Goal: Information Seeking & Learning: Learn about a topic

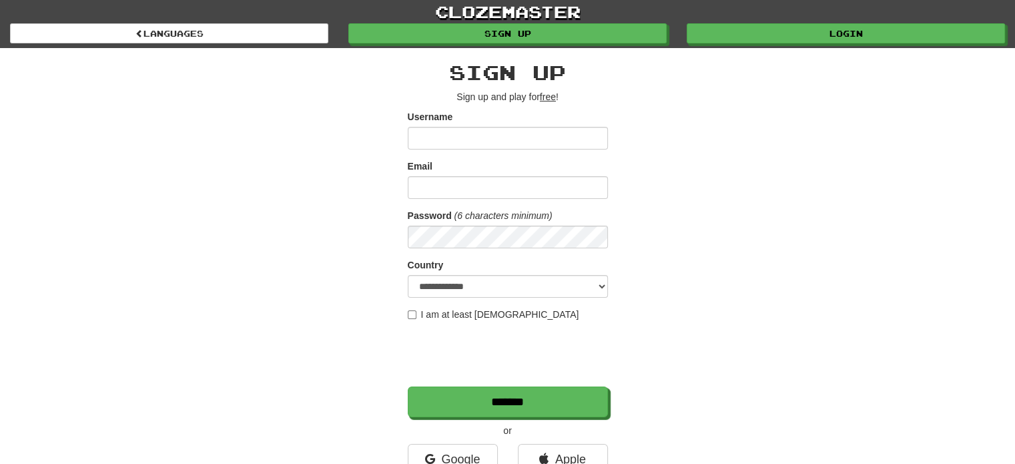
click at [568, 137] on input "Username" at bounding box center [508, 138] width 200 height 23
type input "**********"
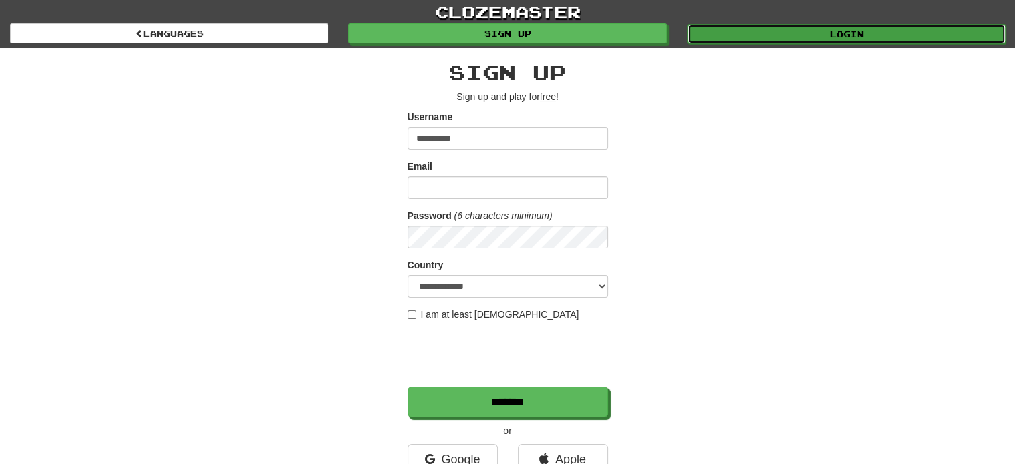
click at [748, 26] on link "Login" at bounding box center [846, 34] width 318 height 20
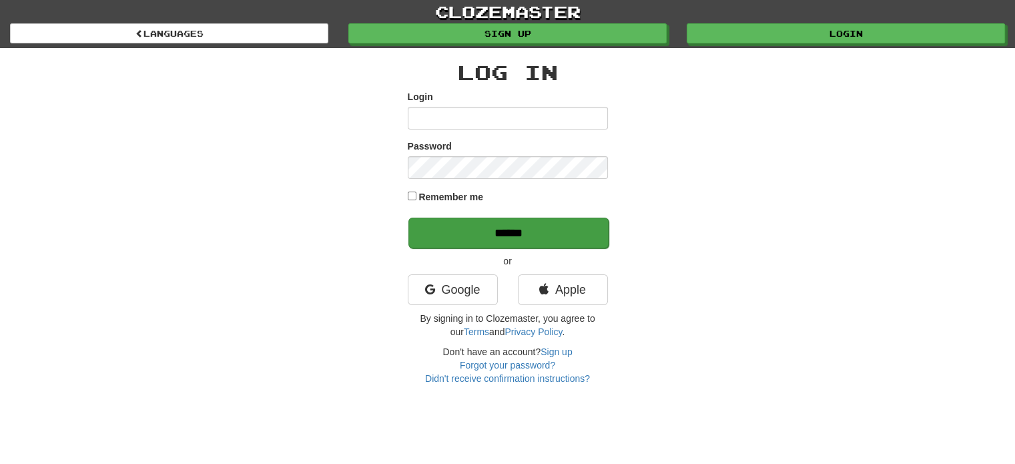
type input "**********"
click at [509, 242] on input "******" at bounding box center [508, 233] width 200 height 31
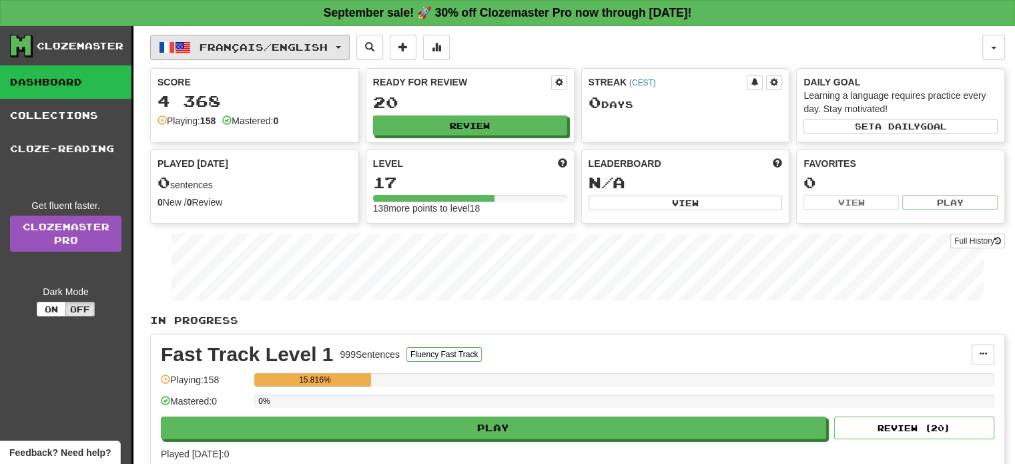
click at [329, 57] on button "Français / English" at bounding box center [250, 47] width 200 height 25
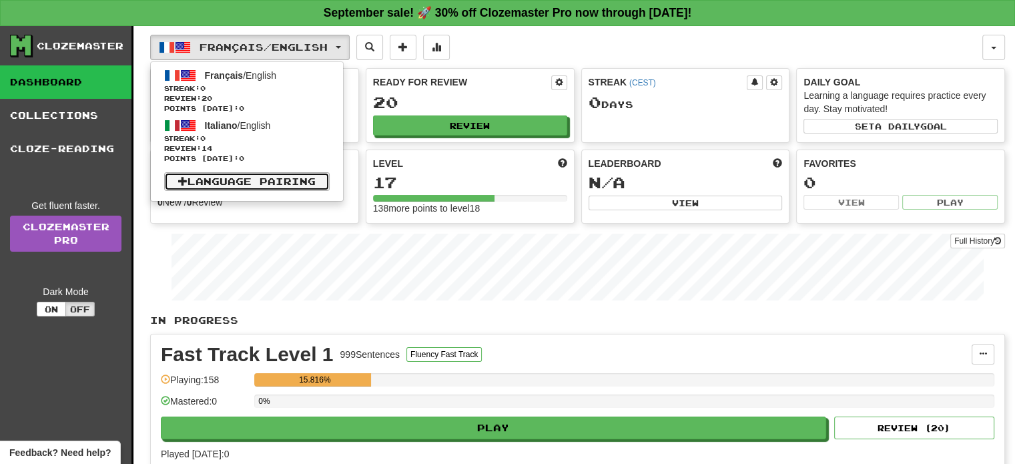
click at [297, 183] on link "Language Pairing" at bounding box center [246, 181] width 165 height 19
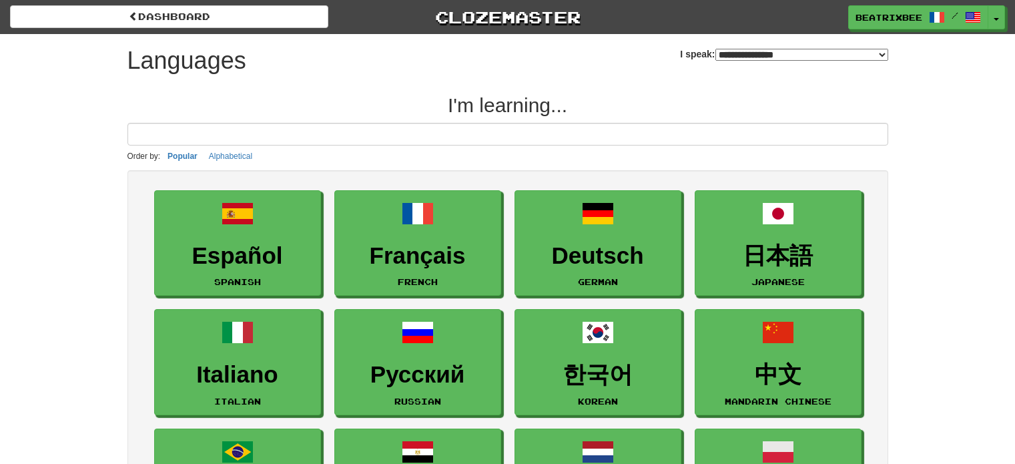
select select "*******"
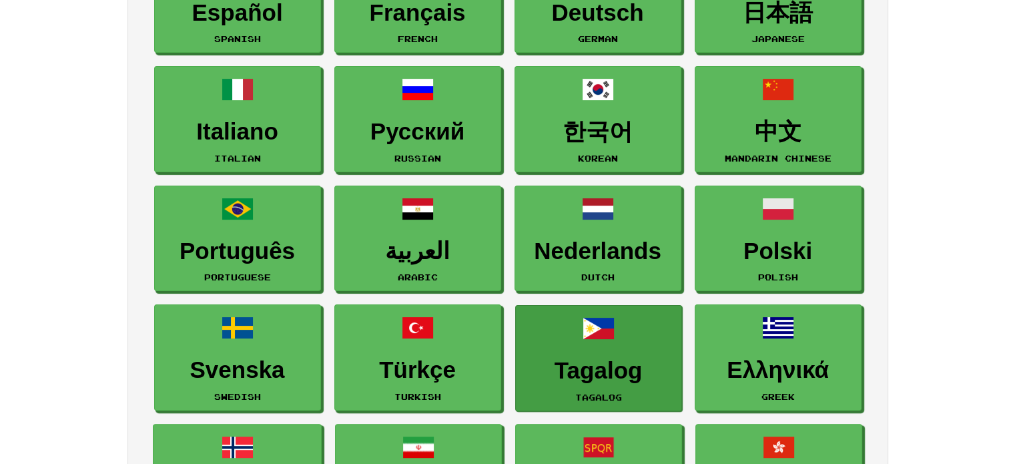
scroll to position [243, 0]
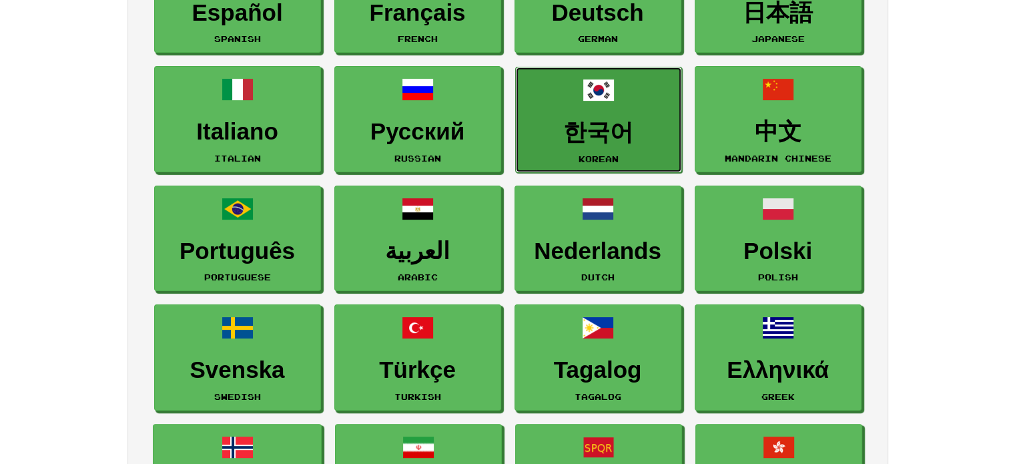
click at [613, 111] on link "한국어 Korean" at bounding box center [598, 120] width 167 height 106
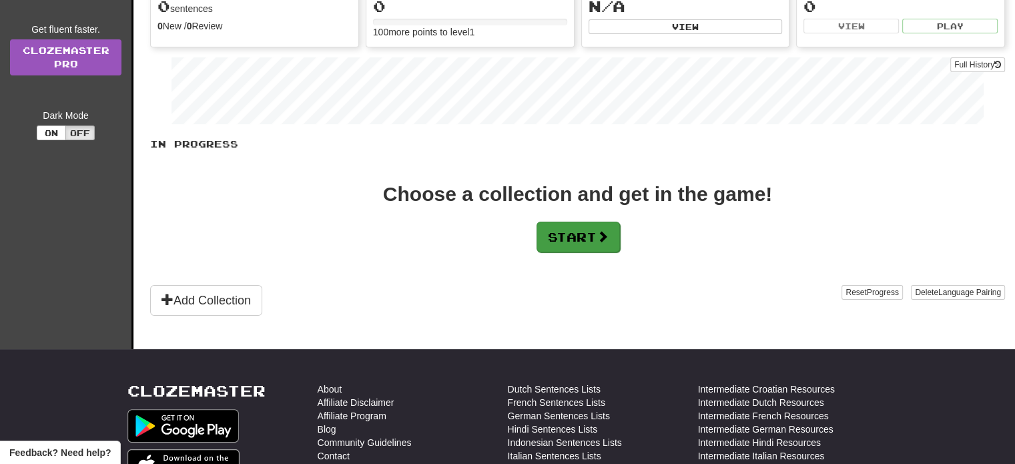
scroll to position [176, 0]
click at [587, 249] on button "Start" at bounding box center [577, 237] width 83 height 31
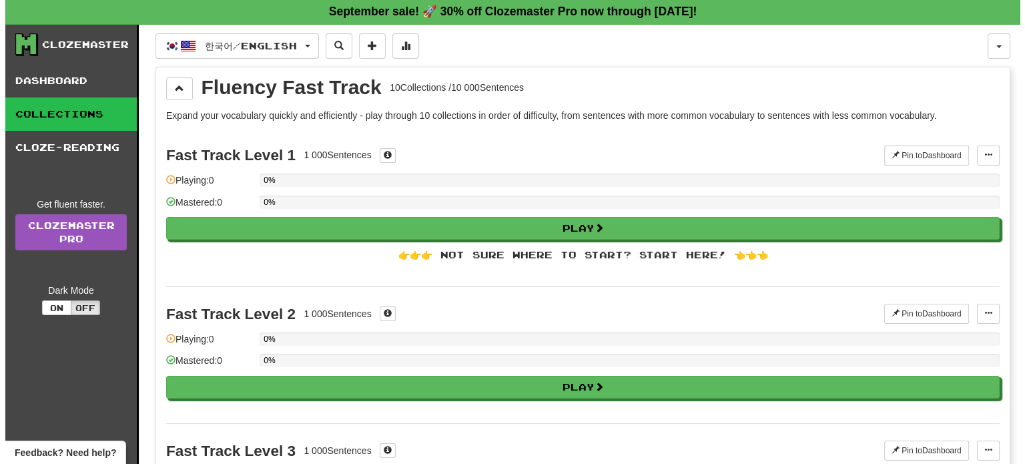
scroll to position [0, 0]
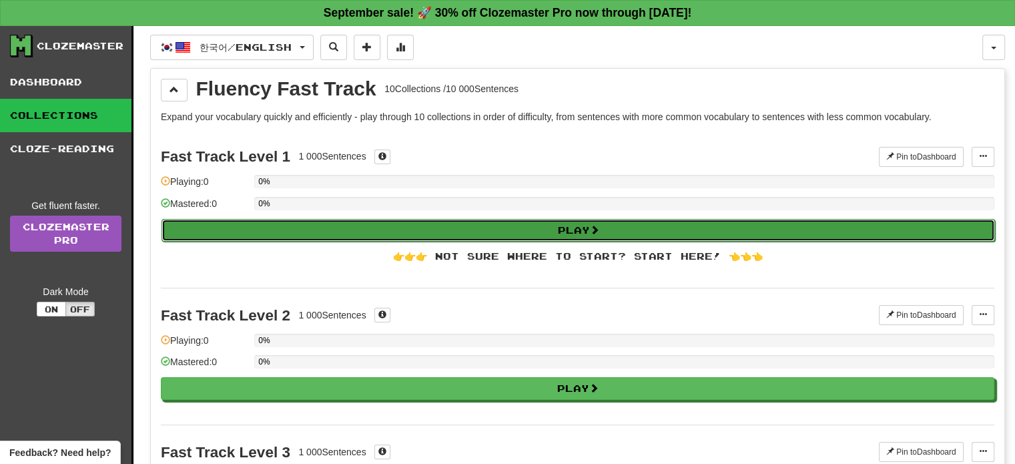
click at [605, 230] on button "Play" at bounding box center [577, 230] width 833 height 23
select select "**"
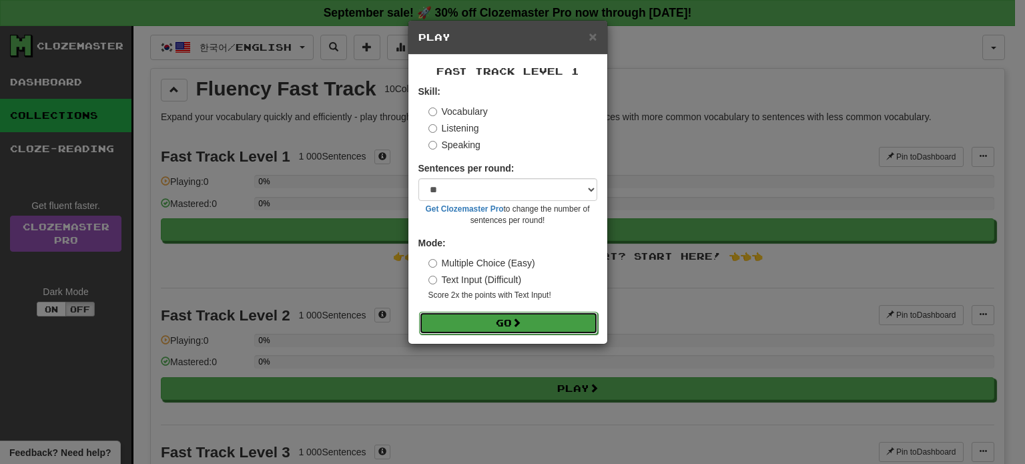
click at [544, 328] on button "Go" at bounding box center [508, 323] width 179 height 23
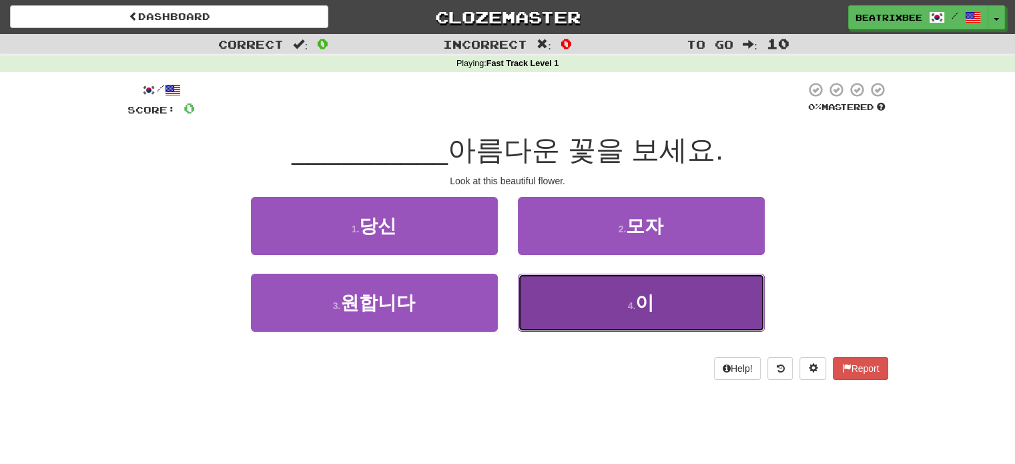
click at [568, 314] on button "4 . 이" at bounding box center [641, 303] width 247 height 58
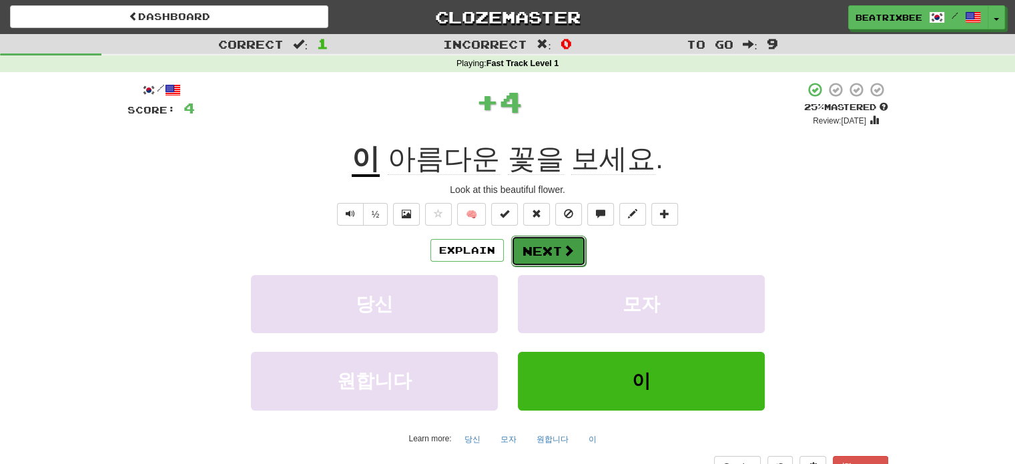
click at [566, 247] on span at bounding box center [568, 250] width 12 height 12
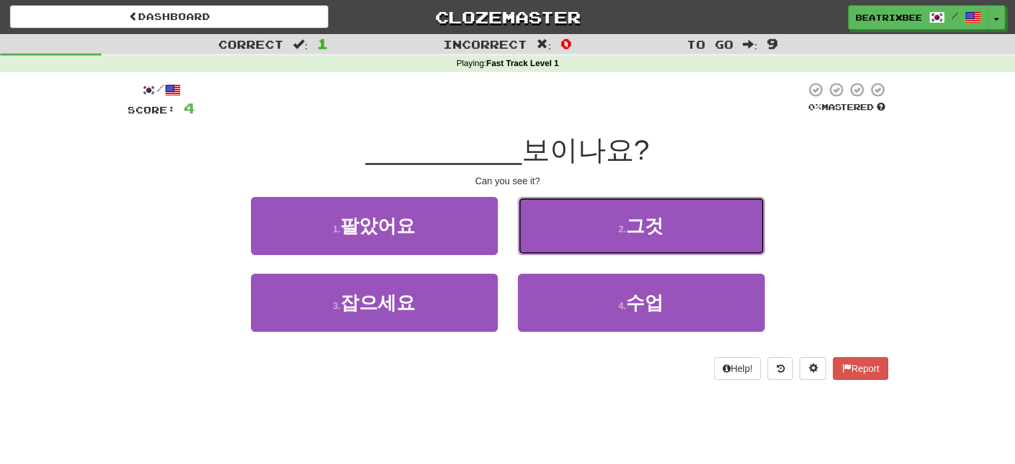
click at [566, 247] on button "2 . 그것" at bounding box center [641, 226] width 247 height 58
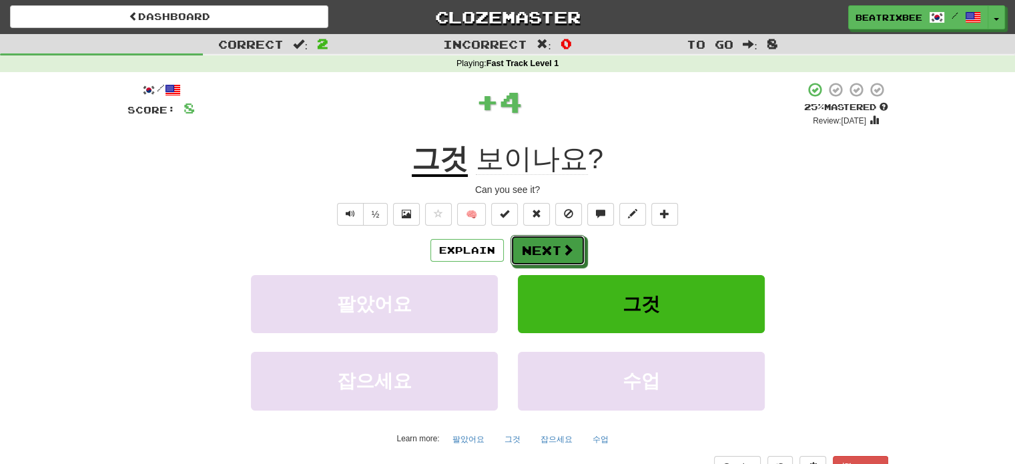
click at [566, 247] on span at bounding box center [568, 250] width 12 height 12
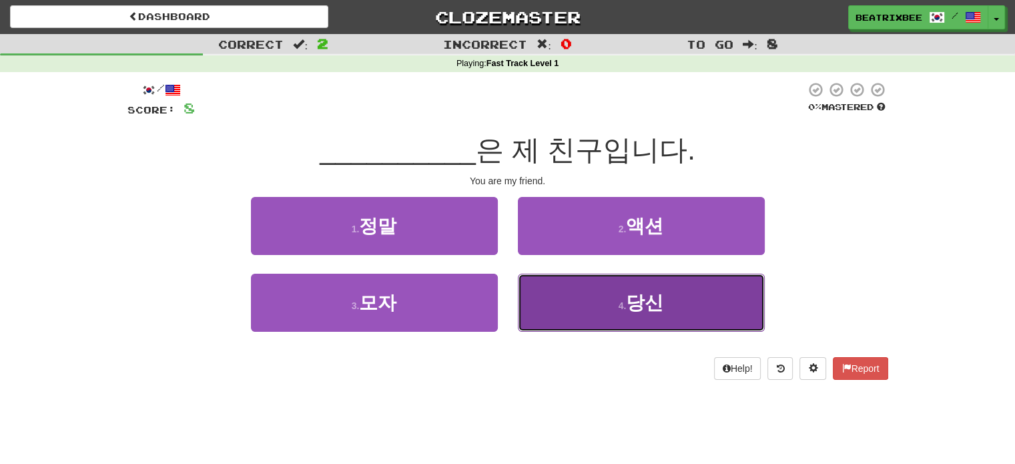
click at [587, 299] on button "4 . 당신" at bounding box center [641, 303] width 247 height 58
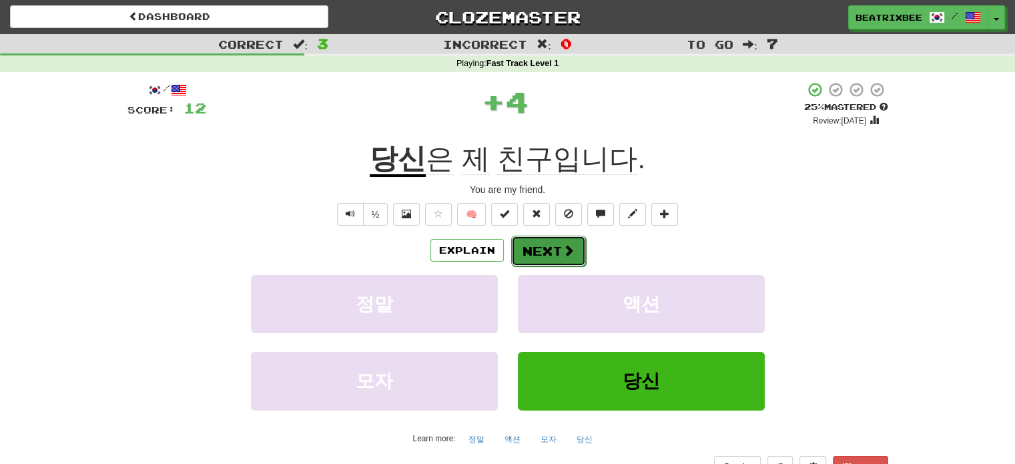
click at [551, 253] on button "Next" at bounding box center [548, 251] width 75 height 31
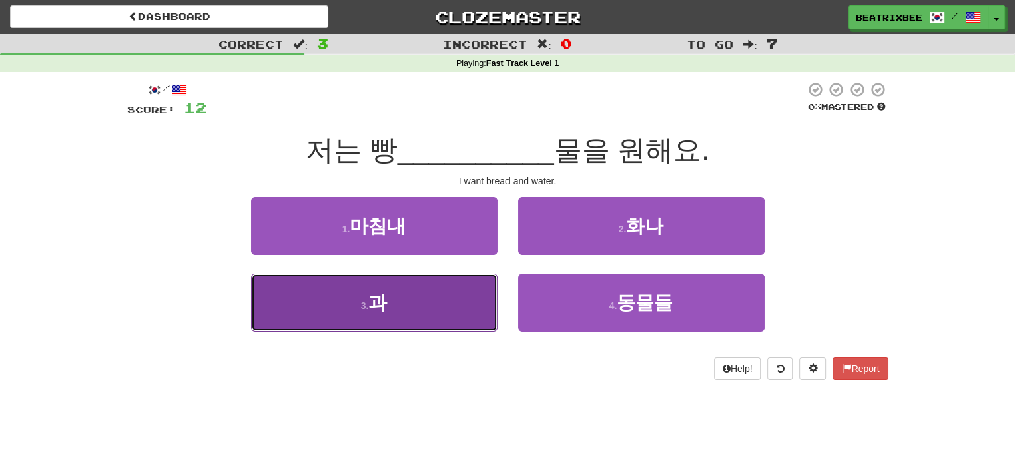
click at [478, 302] on button "3 . 과" at bounding box center [374, 303] width 247 height 58
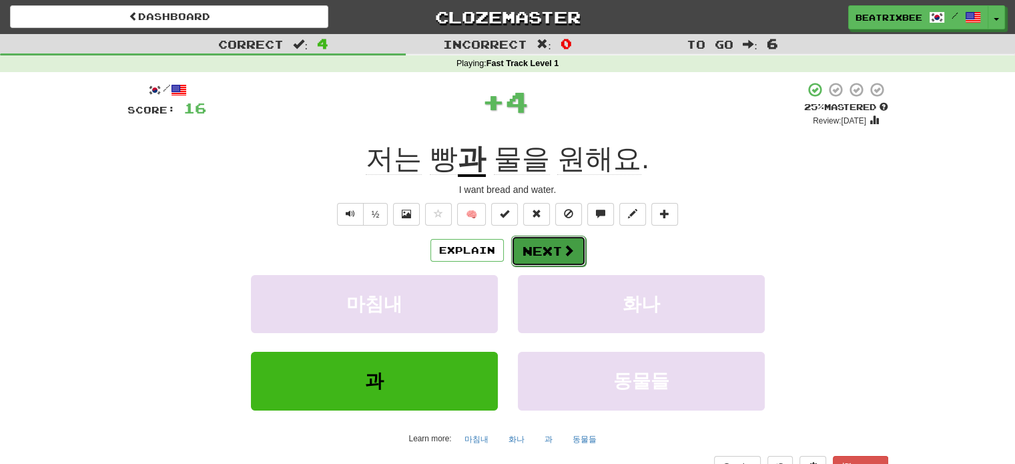
click at [562, 250] on span at bounding box center [568, 250] width 12 height 12
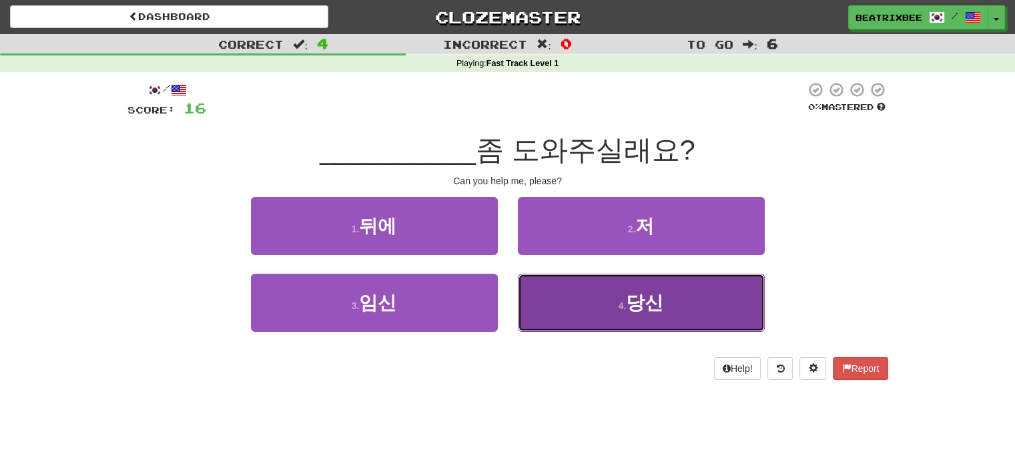
click at [573, 320] on button "4 . 당신" at bounding box center [641, 303] width 247 height 58
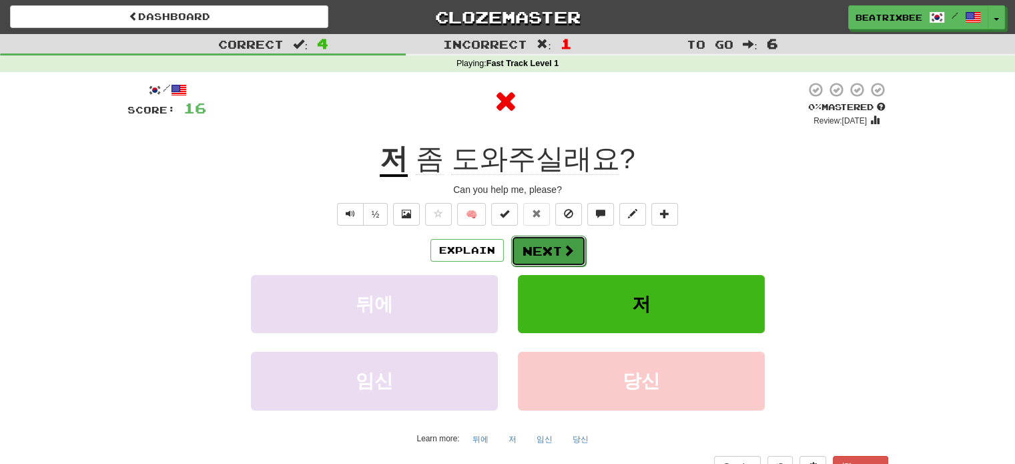
click at [550, 250] on button "Next" at bounding box center [548, 251] width 75 height 31
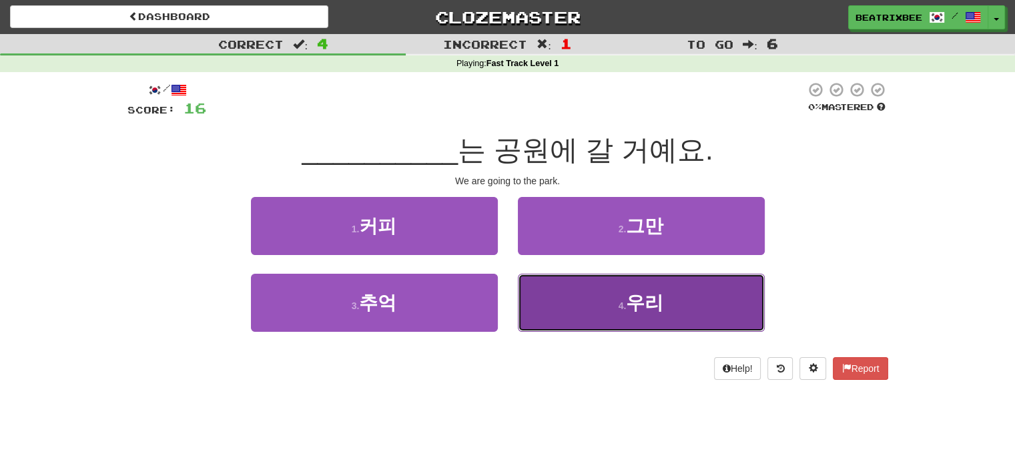
click at [562, 300] on button "4 . 우리" at bounding box center [641, 303] width 247 height 58
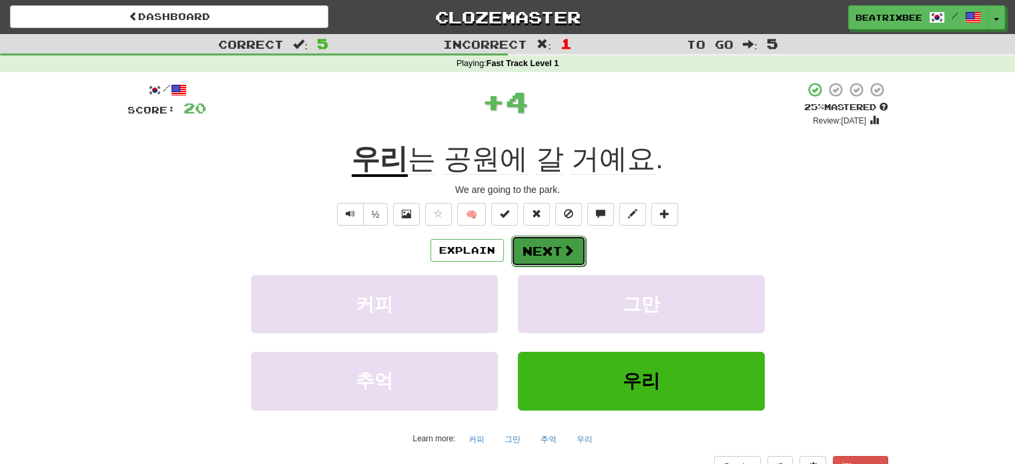
click at [530, 242] on button "Next" at bounding box center [548, 251] width 75 height 31
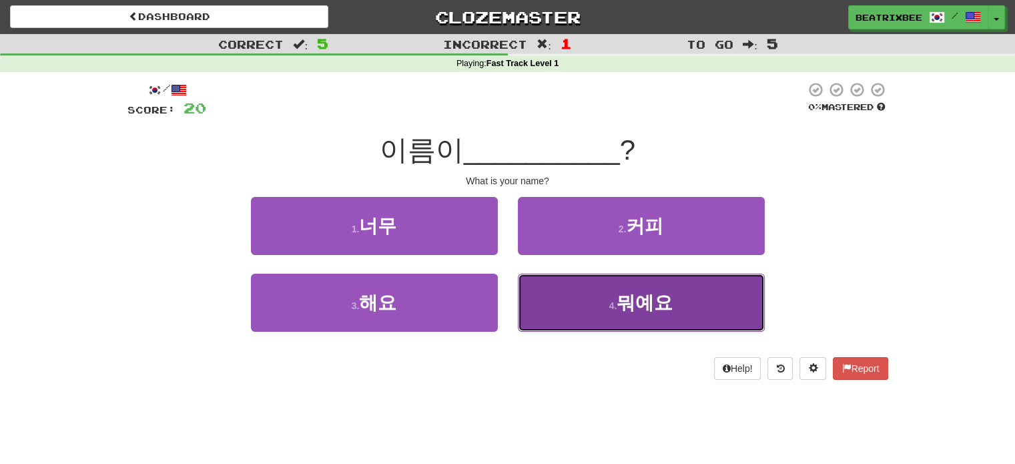
click at [578, 328] on button "4 . 뭐예요" at bounding box center [641, 303] width 247 height 58
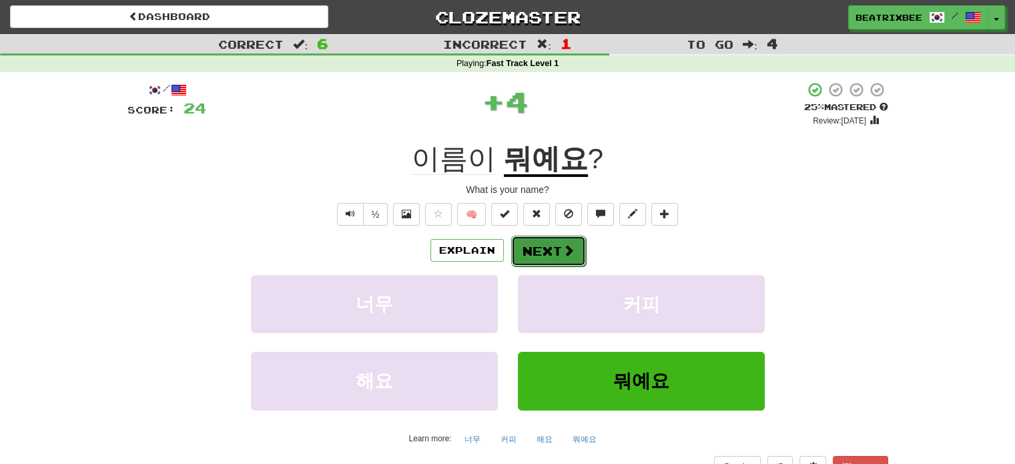
click at [548, 254] on button "Next" at bounding box center [548, 251] width 75 height 31
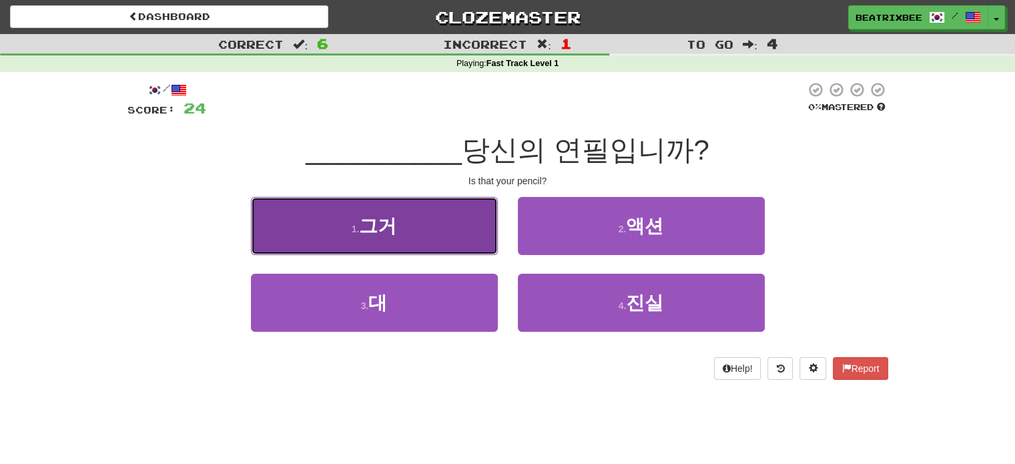
click at [446, 233] on button "1 . 그거" at bounding box center [374, 226] width 247 height 58
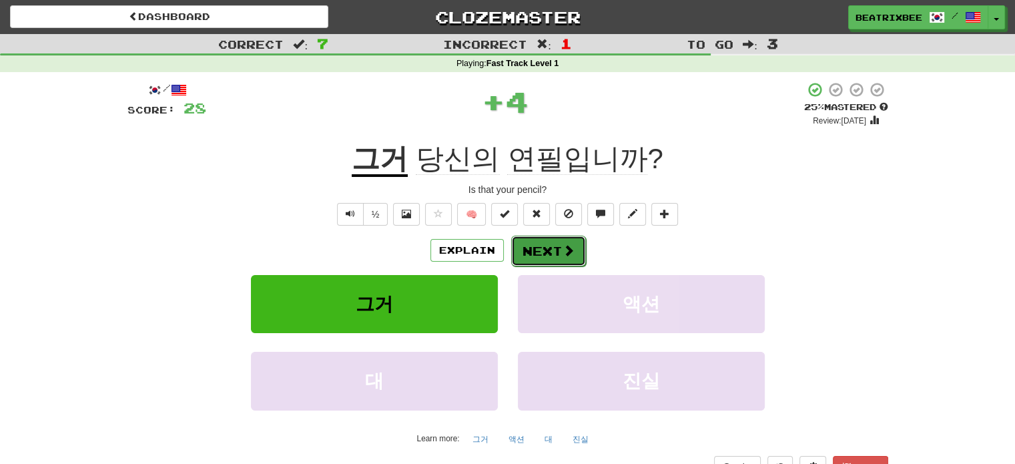
click at [535, 252] on button "Next" at bounding box center [548, 251] width 75 height 31
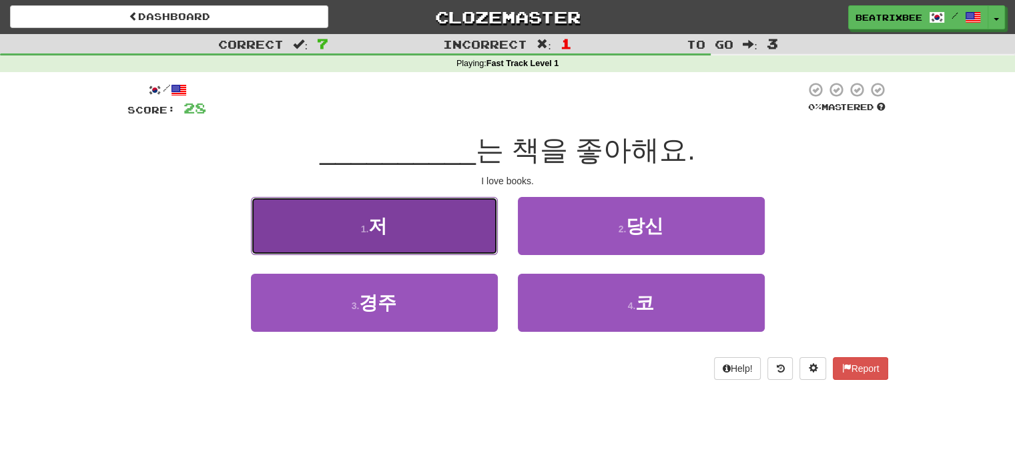
click at [402, 212] on button "1 . 저" at bounding box center [374, 226] width 247 height 58
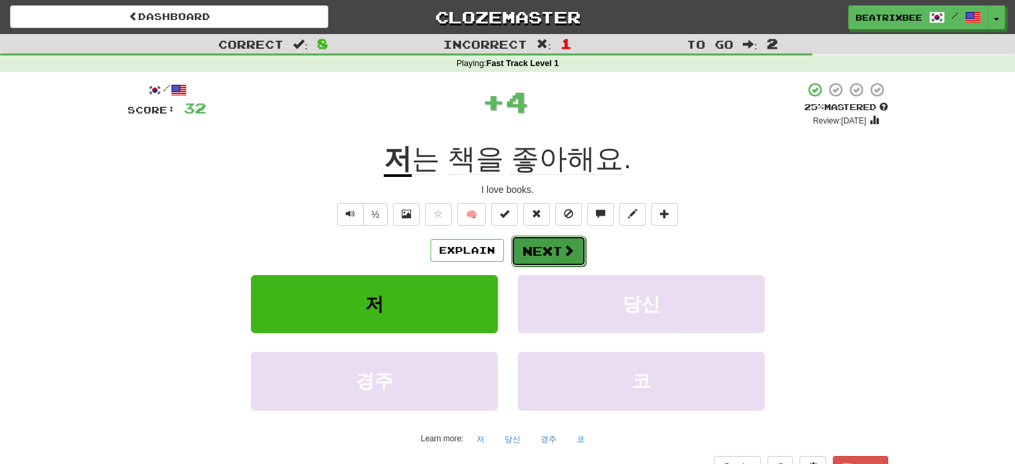
click at [547, 256] on button "Next" at bounding box center [548, 251] width 75 height 31
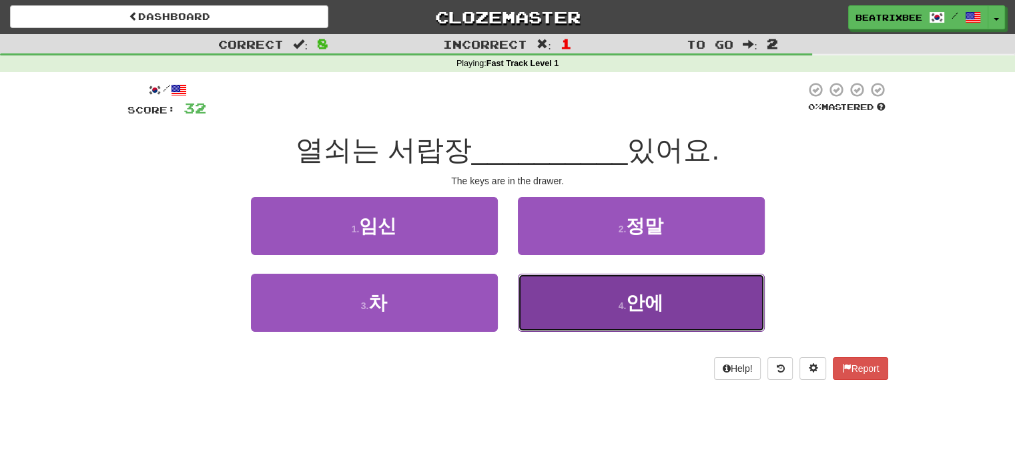
click at [572, 299] on button "4 . 안에" at bounding box center [641, 303] width 247 height 58
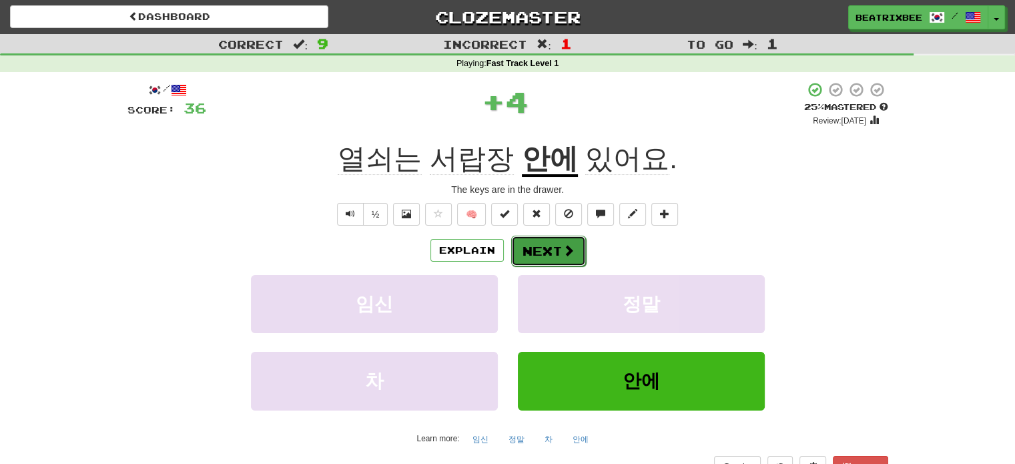
click at [552, 250] on button "Next" at bounding box center [548, 251] width 75 height 31
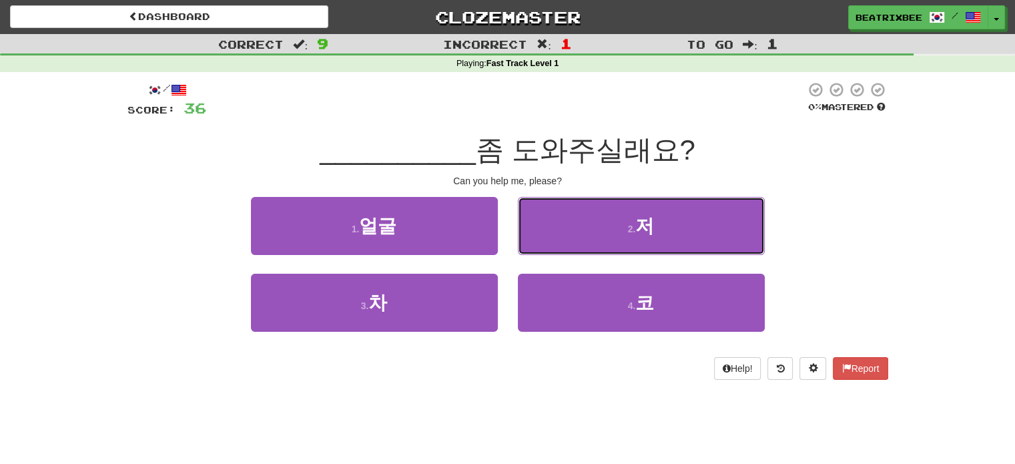
click at [552, 250] on button "2 . 저" at bounding box center [641, 226] width 247 height 58
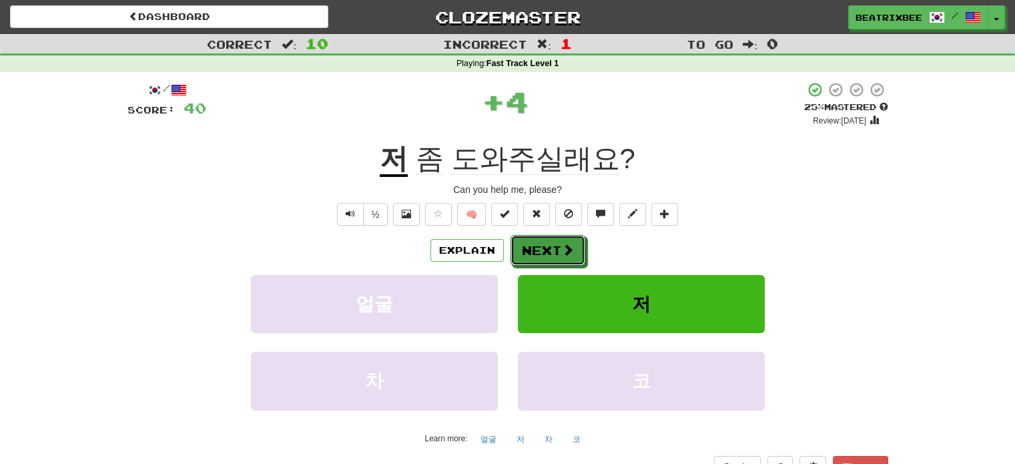
click at [552, 250] on button "Next" at bounding box center [547, 250] width 75 height 31
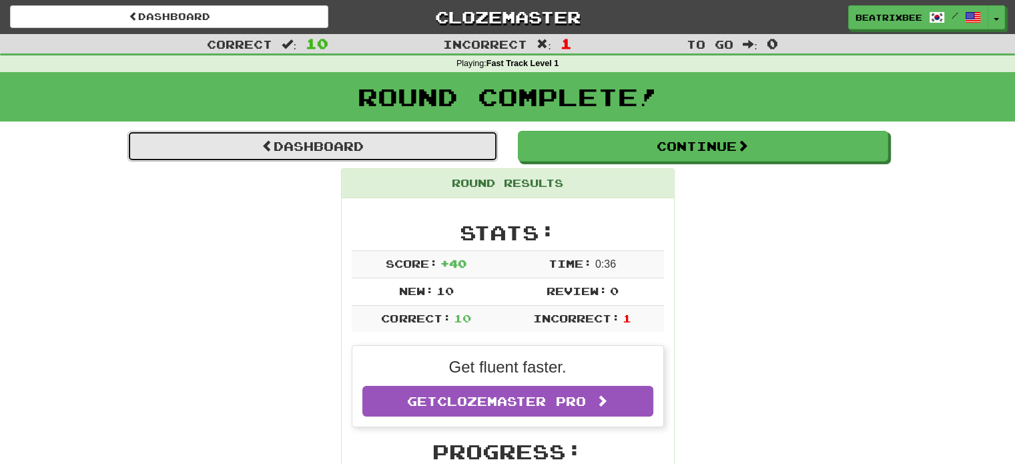
click at [395, 148] on link "Dashboard" at bounding box center [312, 146] width 370 height 31
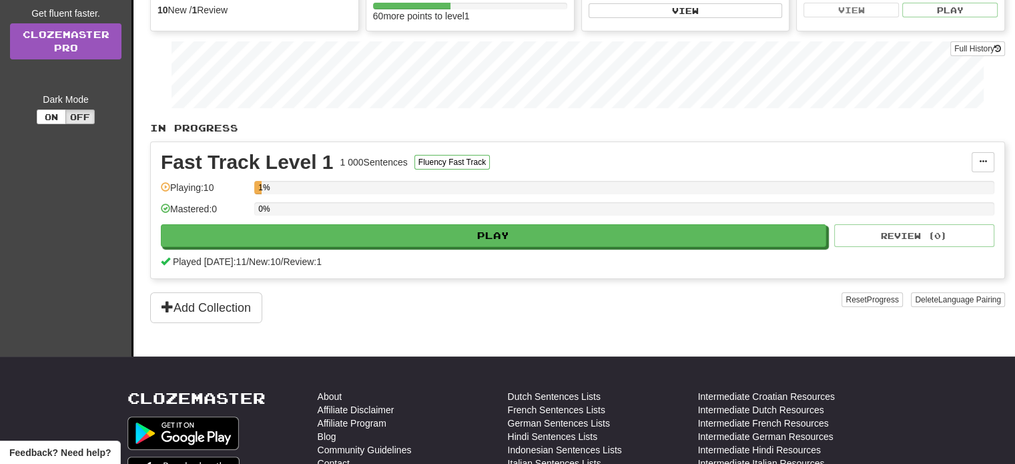
scroll to position [192, 0]
click at [981, 163] on span at bounding box center [983, 161] width 8 height 8
click at [964, 181] on span "Manage Sentences" at bounding box center [926, 186] width 81 height 11
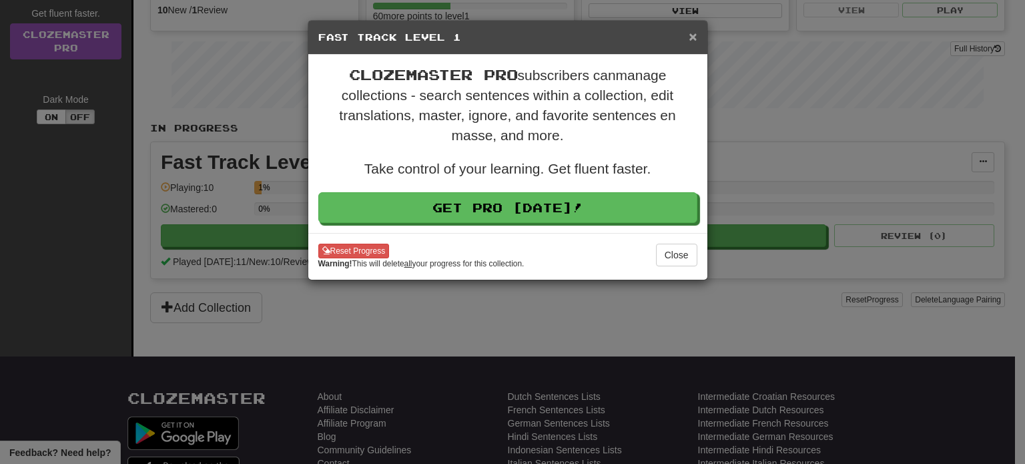
click at [691, 39] on span "×" at bounding box center [693, 36] width 8 height 15
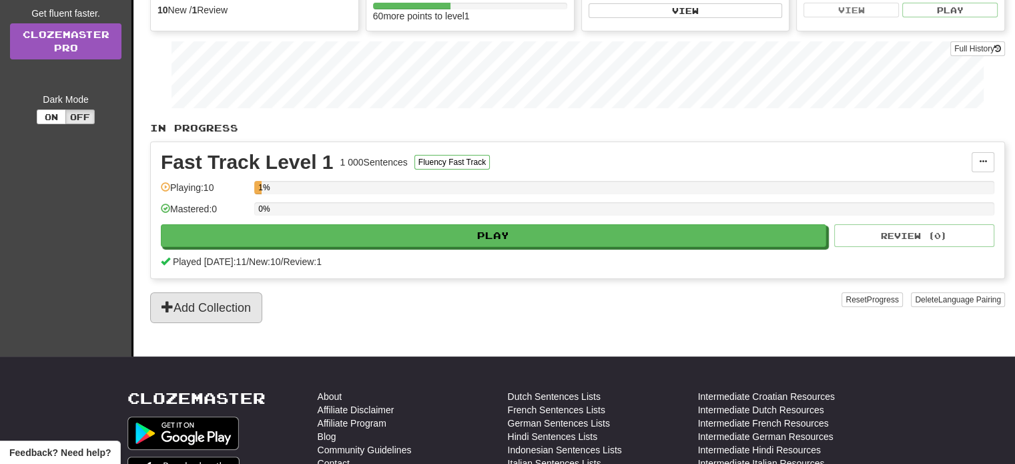
scroll to position [157, 0]
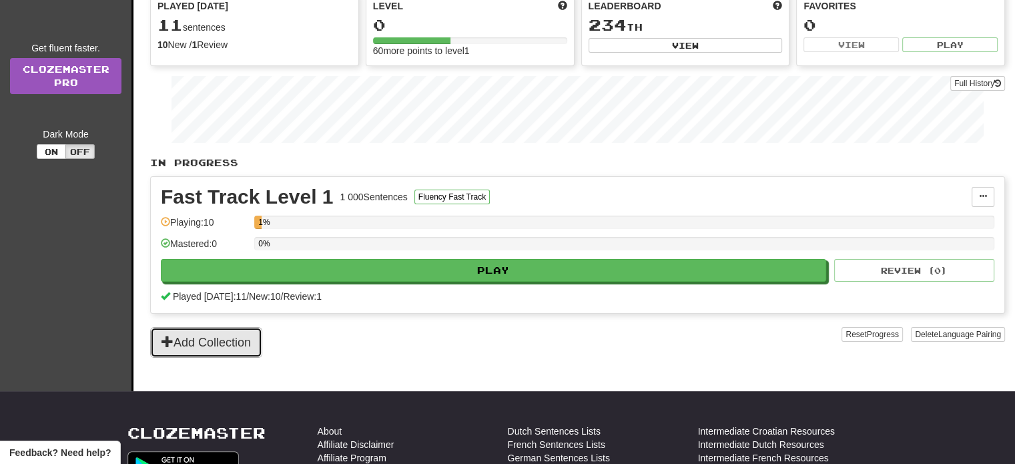
click at [234, 350] on button "Add Collection" at bounding box center [206, 342] width 112 height 31
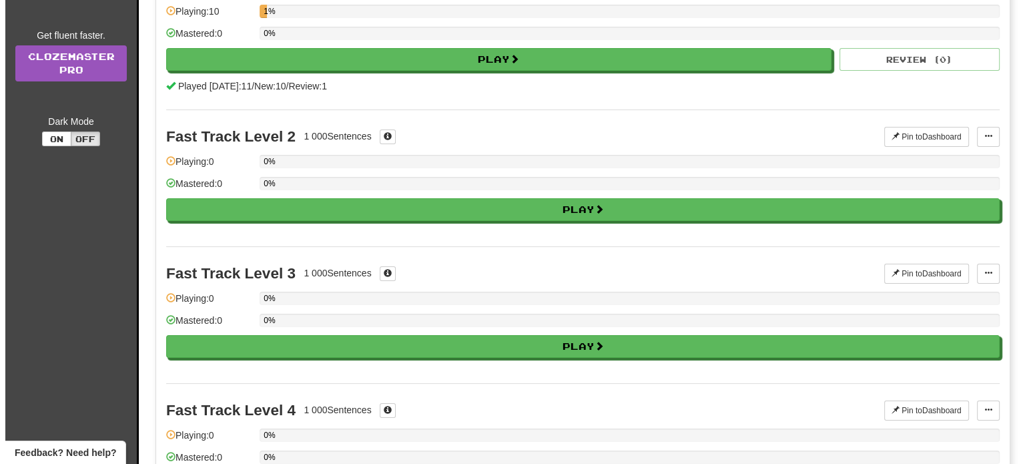
scroll to position [171, 0]
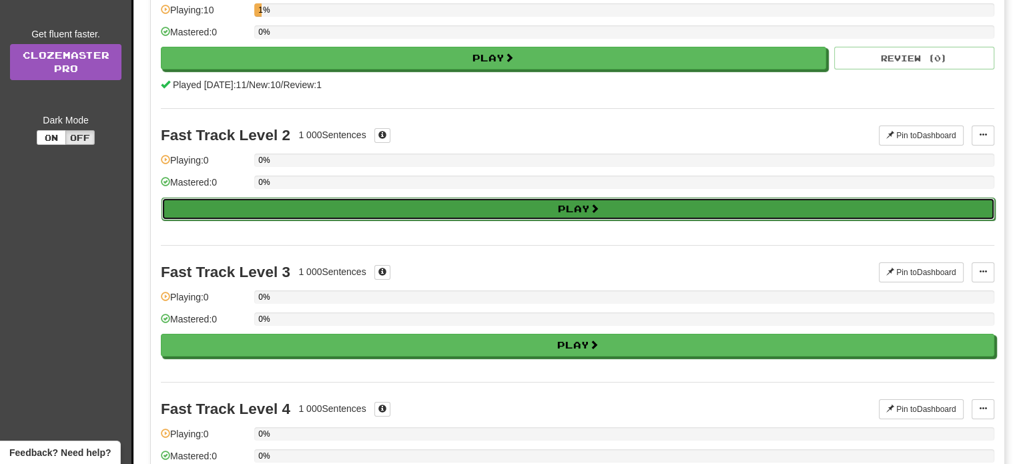
click at [514, 198] on button "Play" at bounding box center [577, 209] width 833 height 23
select select "**"
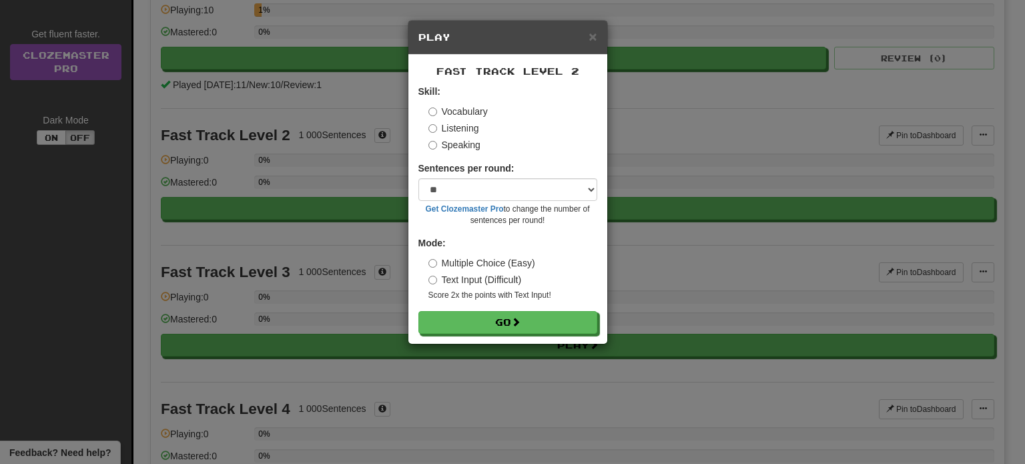
click at [486, 274] on label "Text Input (Difficult)" at bounding box center [474, 279] width 93 height 13
click at [502, 256] on label "Multiple Choice (Easy)" at bounding box center [481, 262] width 107 height 13
click at [526, 335] on div "Fast Track Level 2 Skill: Vocabulary Listening Speaking Sentences per round: * …" at bounding box center [507, 199] width 199 height 289
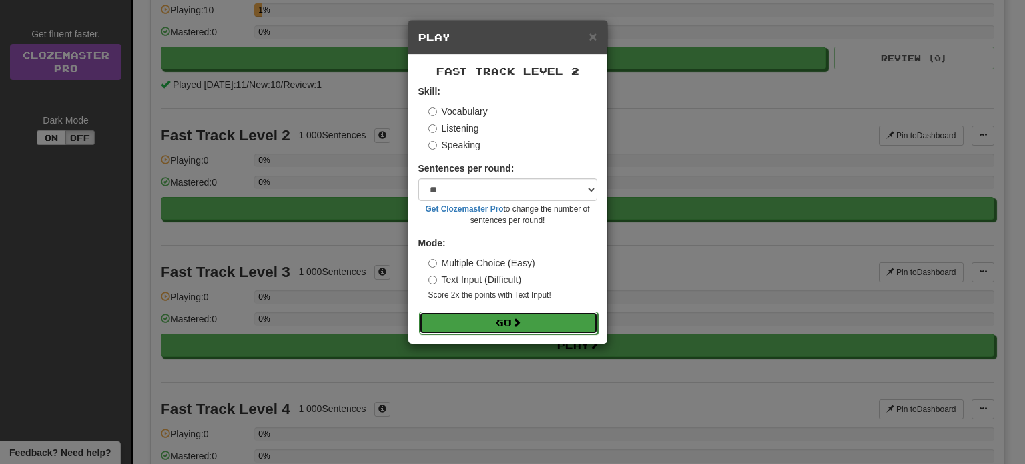
click at [535, 324] on button "Go" at bounding box center [508, 323] width 179 height 23
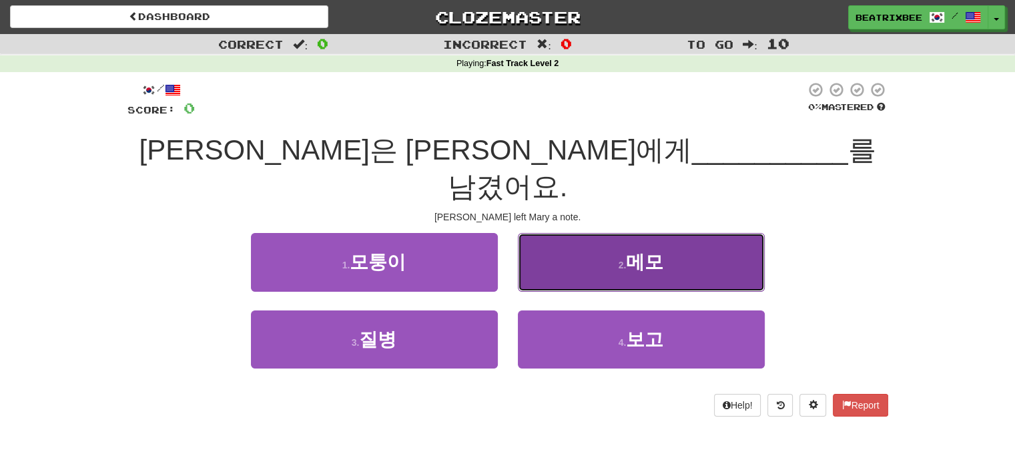
click at [587, 233] on button "2 . 메모" at bounding box center [641, 262] width 247 height 58
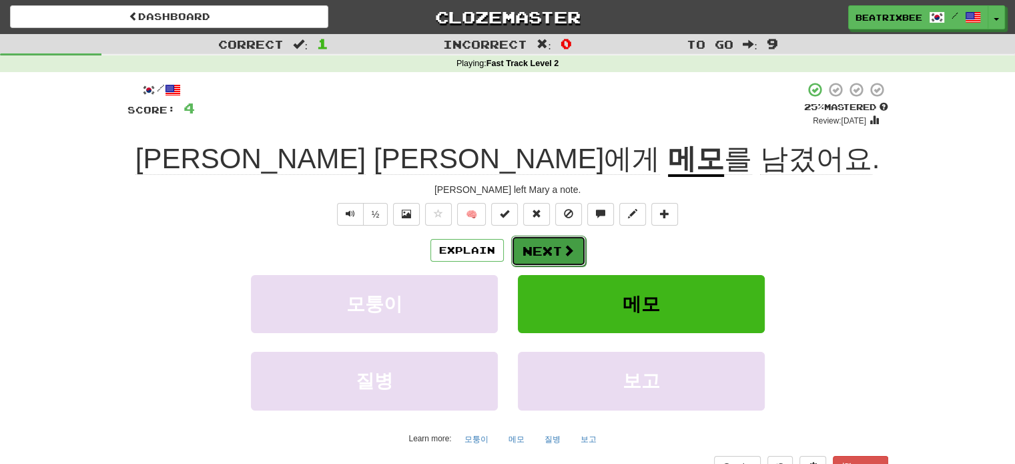
click at [575, 253] on button "Next" at bounding box center [548, 251] width 75 height 31
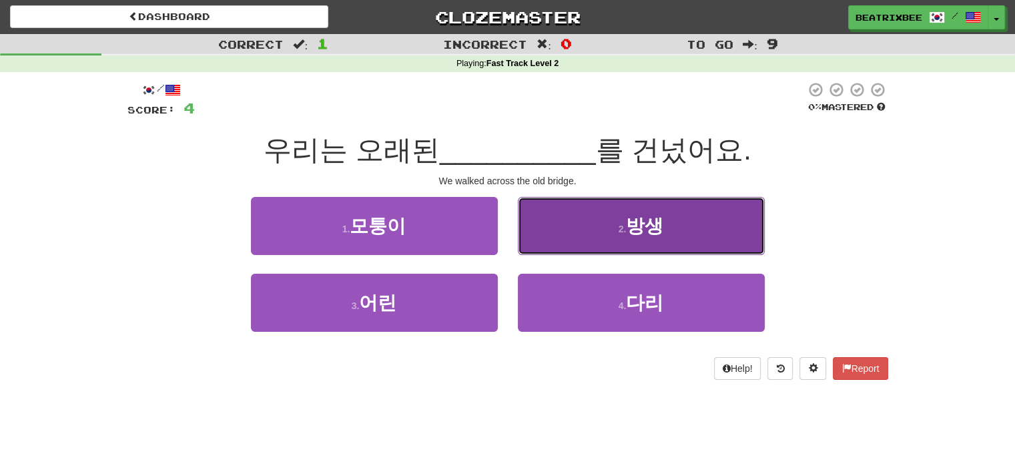
click at [590, 241] on button "2 . 방생" at bounding box center [641, 226] width 247 height 58
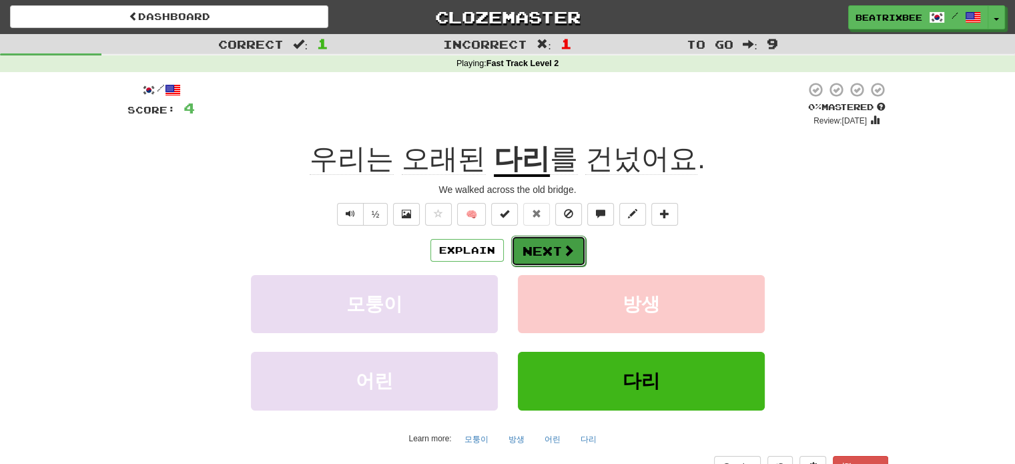
click at [562, 244] on span at bounding box center [568, 250] width 12 height 12
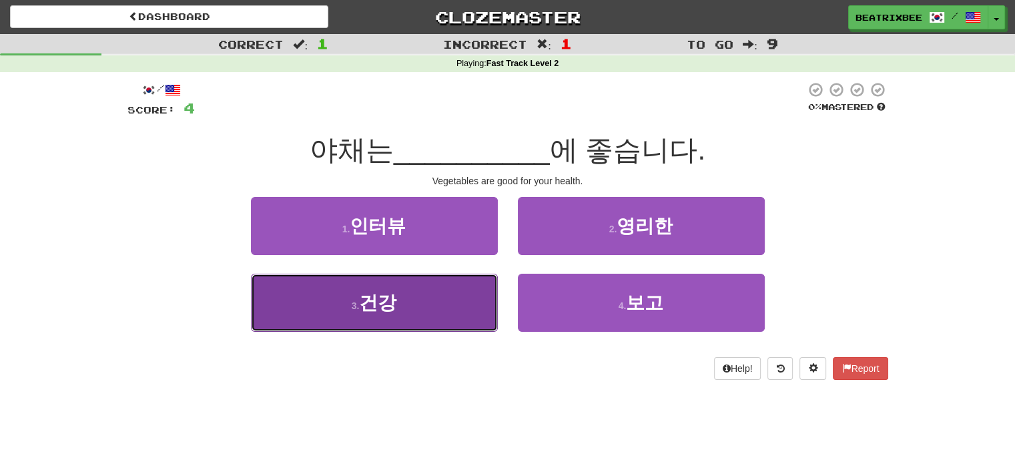
click at [439, 304] on button "3 . [GEOGRAPHIC_DATA]" at bounding box center [374, 303] width 247 height 58
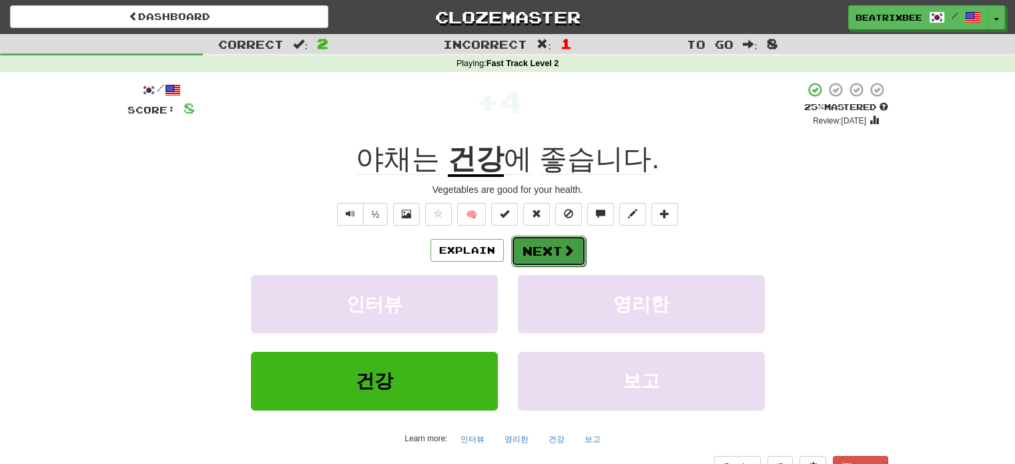
click at [546, 241] on button "Next" at bounding box center [548, 251] width 75 height 31
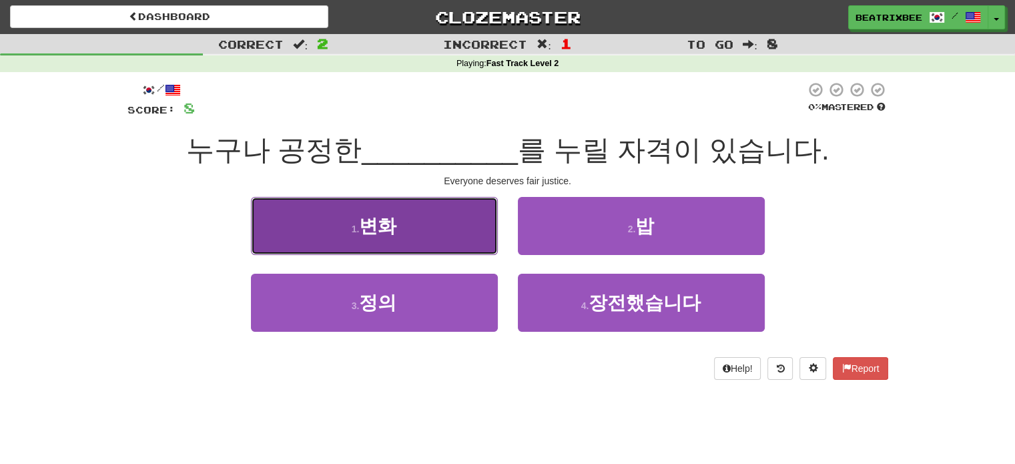
click at [475, 226] on button "1 . 변화" at bounding box center [374, 226] width 247 height 58
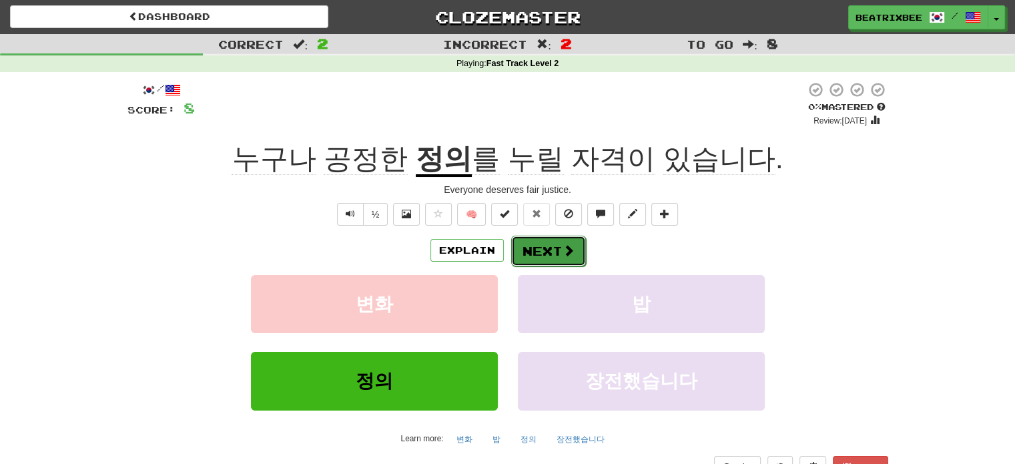
click at [550, 258] on button "Next" at bounding box center [548, 251] width 75 height 31
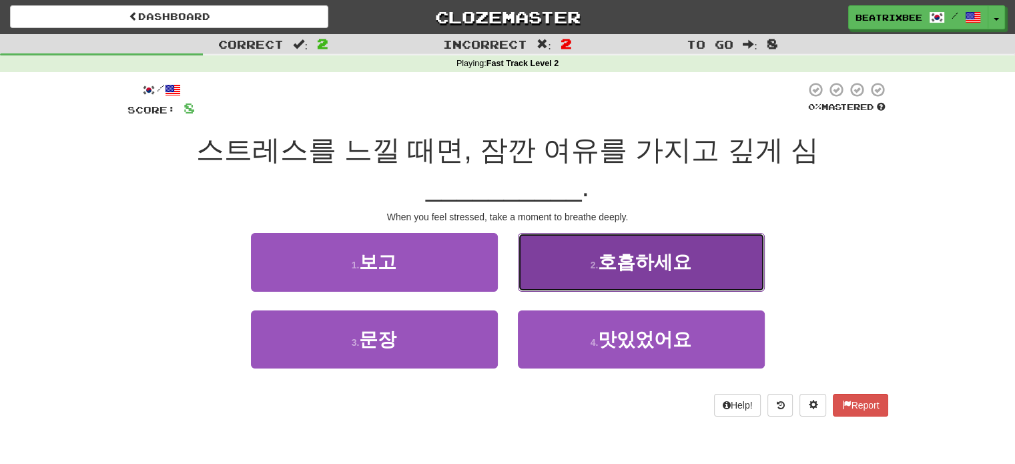
click at [577, 245] on button "2 . 호흡하세요" at bounding box center [641, 262] width 247 height 58
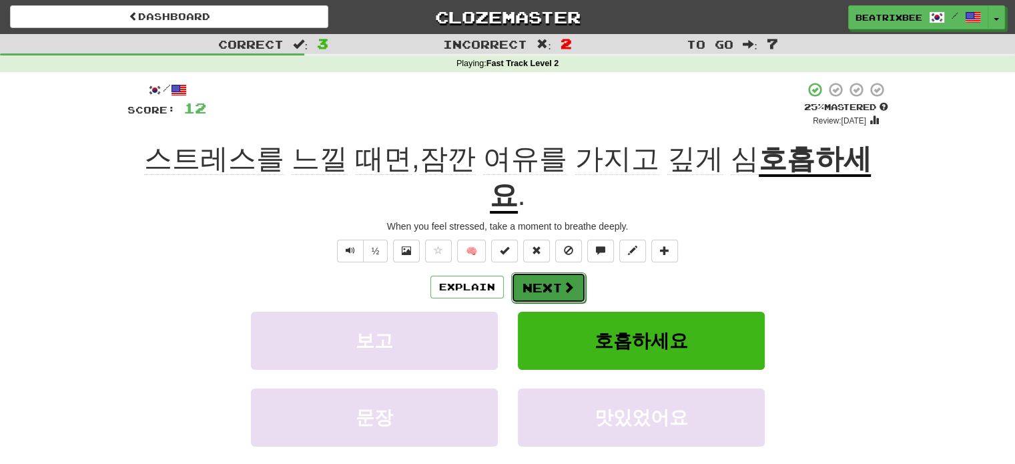
click at [549, 272] on button "Next" at bounding box center [548, 287] width 75 height 31
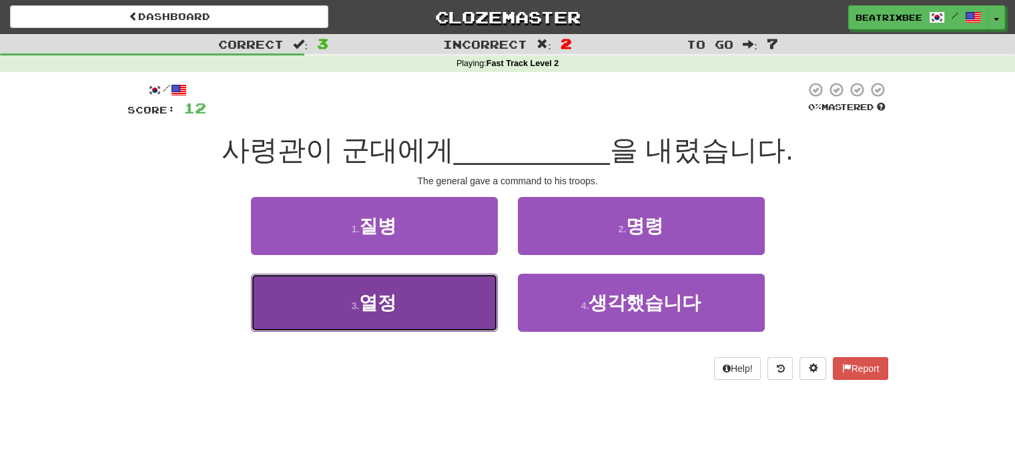
click at [470, 285] on button "3 . 열정" at bounding box center [374, 303] width 247 height 58
